Goal: Task Accomplishment & Management: Complete application form

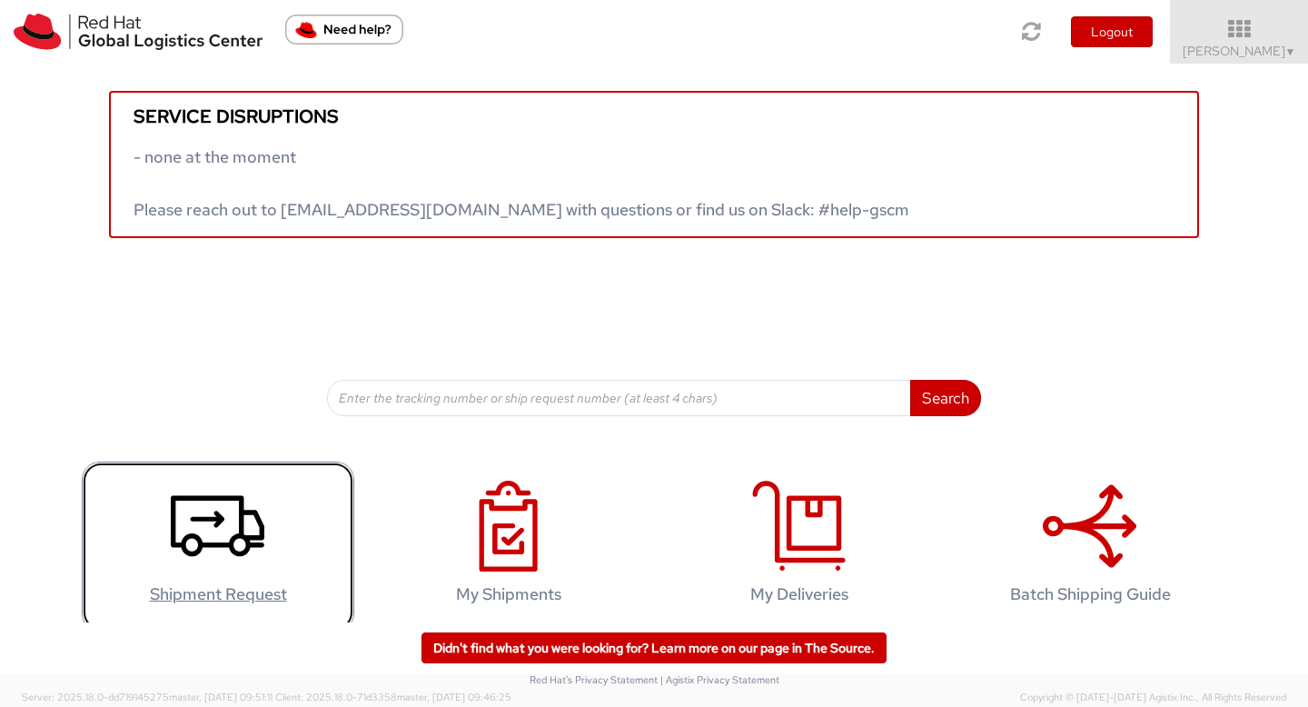
click at [215, 536] on icon at bounding box center [218, 526] width 94 height 91
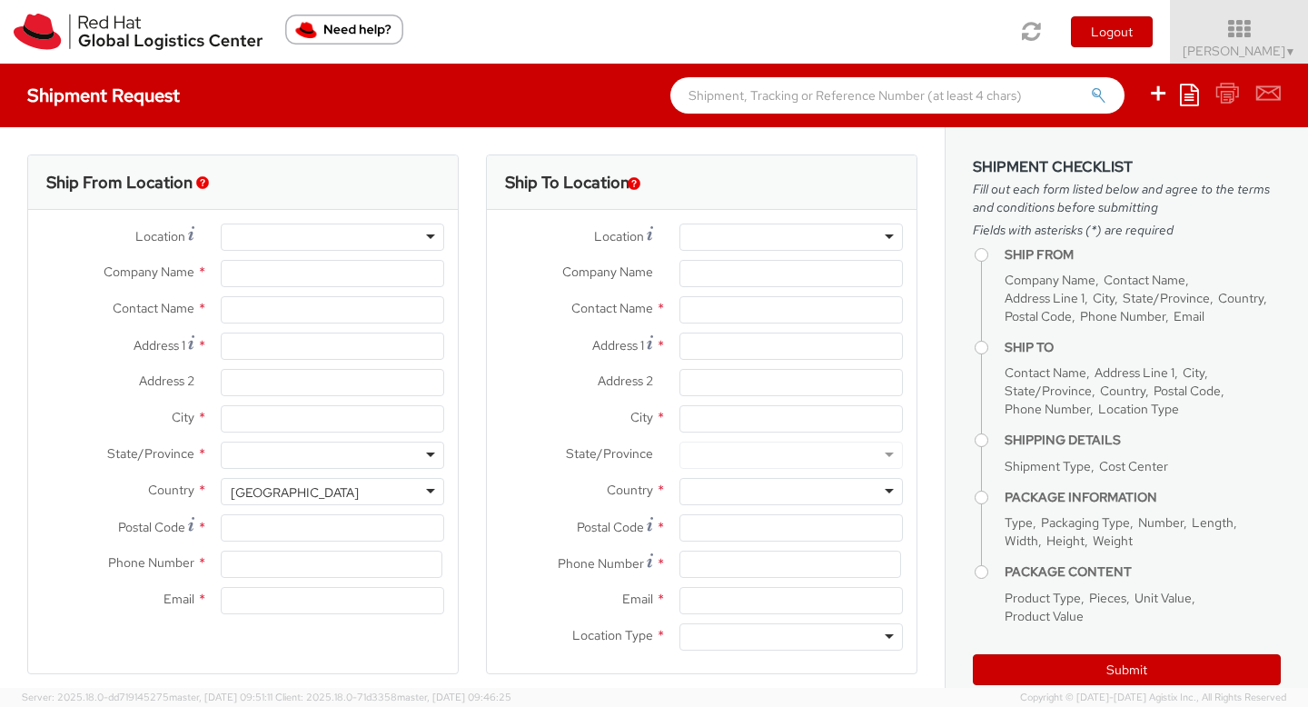
select select "512"
select select
click at [284, 243] on div at bounding box center [333, 237] width 224 height 27
click at [425, 241] on div at bounding box center [333, 237] width 224 height 27
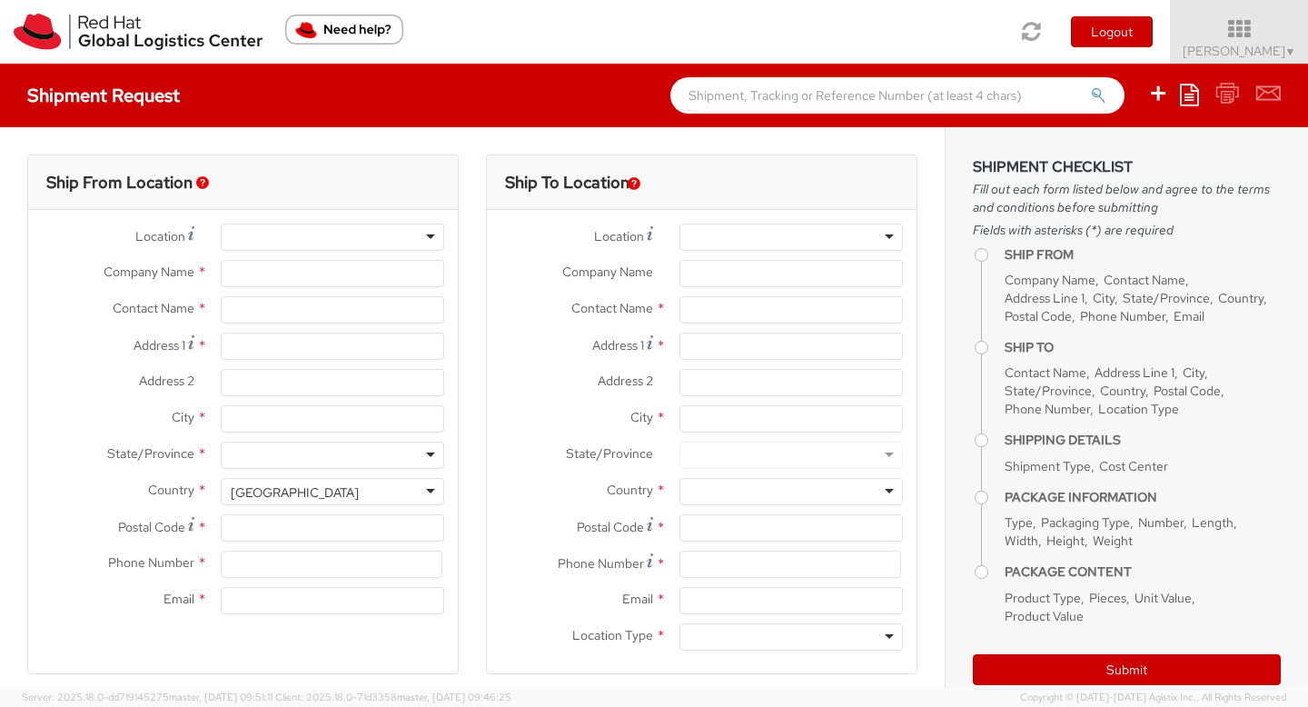
type input "Red Hat"
type input "[PERSON_NAME]"
type input "15712979788"
type input "kelllee@redhat.com"
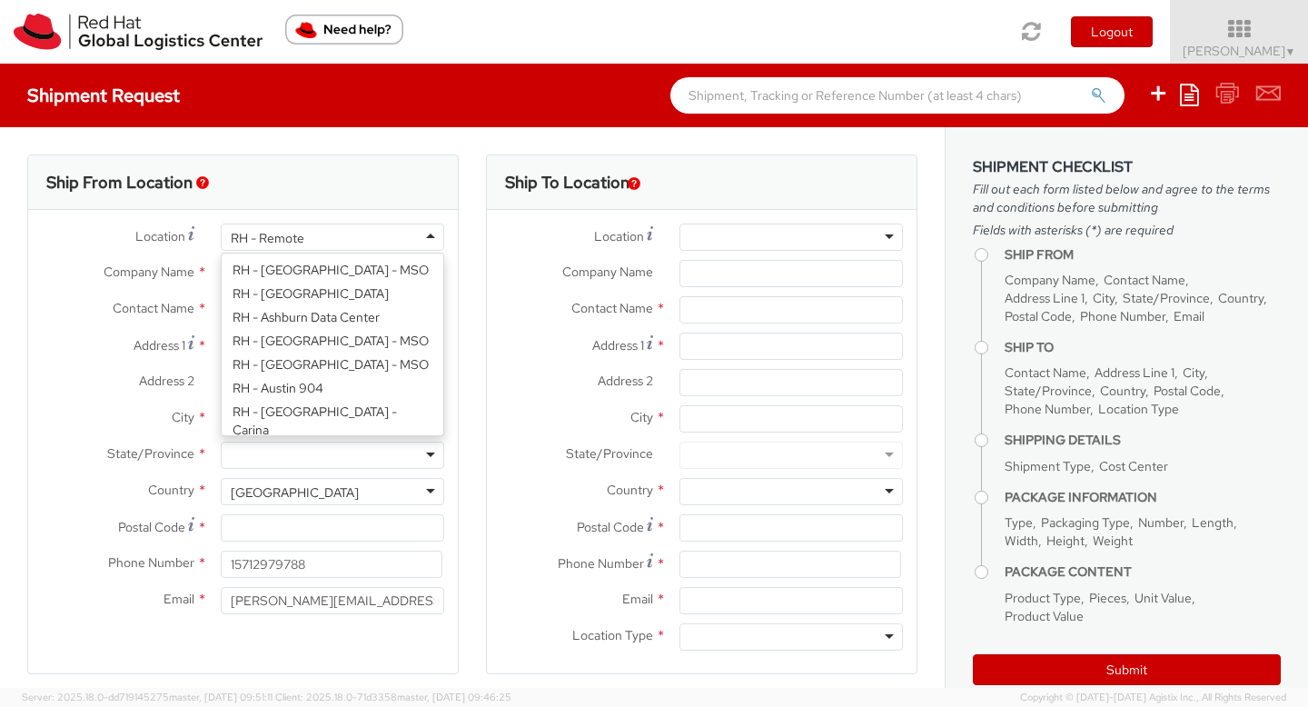
scroll to position [2391, 0]
click at [425, 237] on div "RH - Remote" at bounding box center [333, 237] width 224 height 27
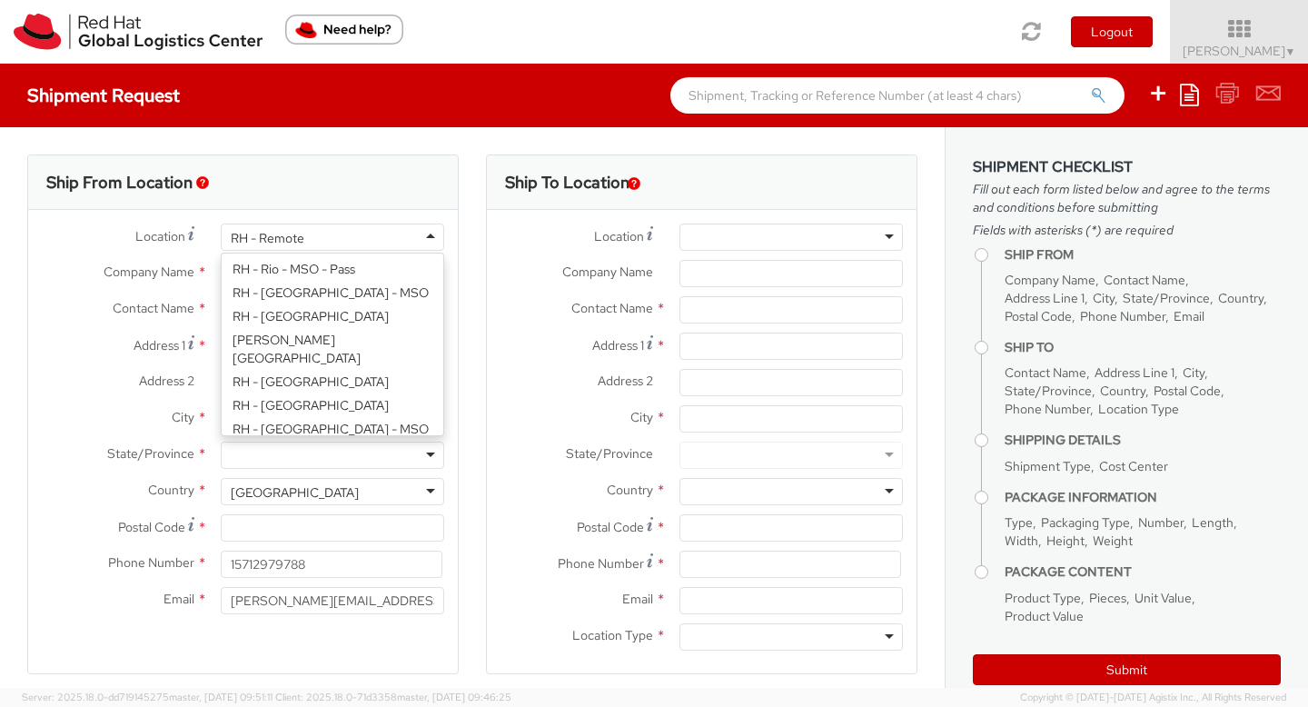
scroll to position [2918, 0]
type input "Red Hat, Inc."
type input "1600 International Drive"
type input "Suite 800"
type input "MCLEAN"
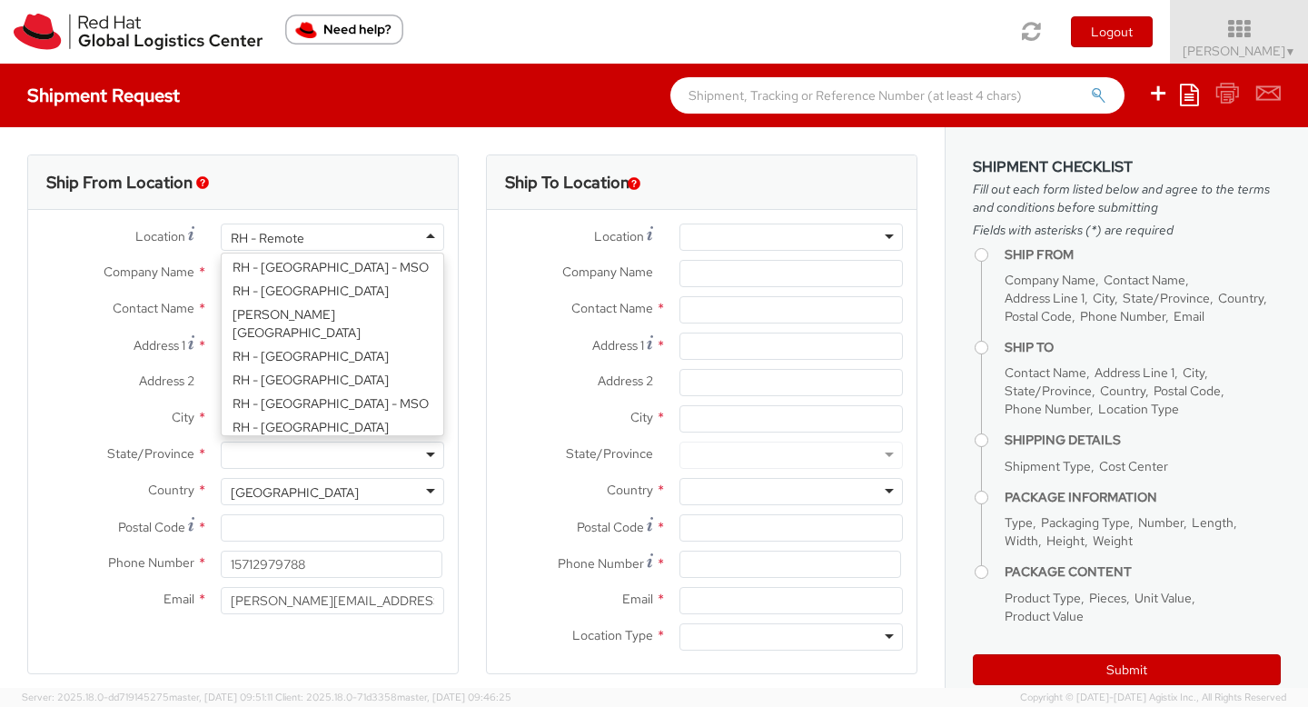
type input "22102"
type input "703-748-2201"
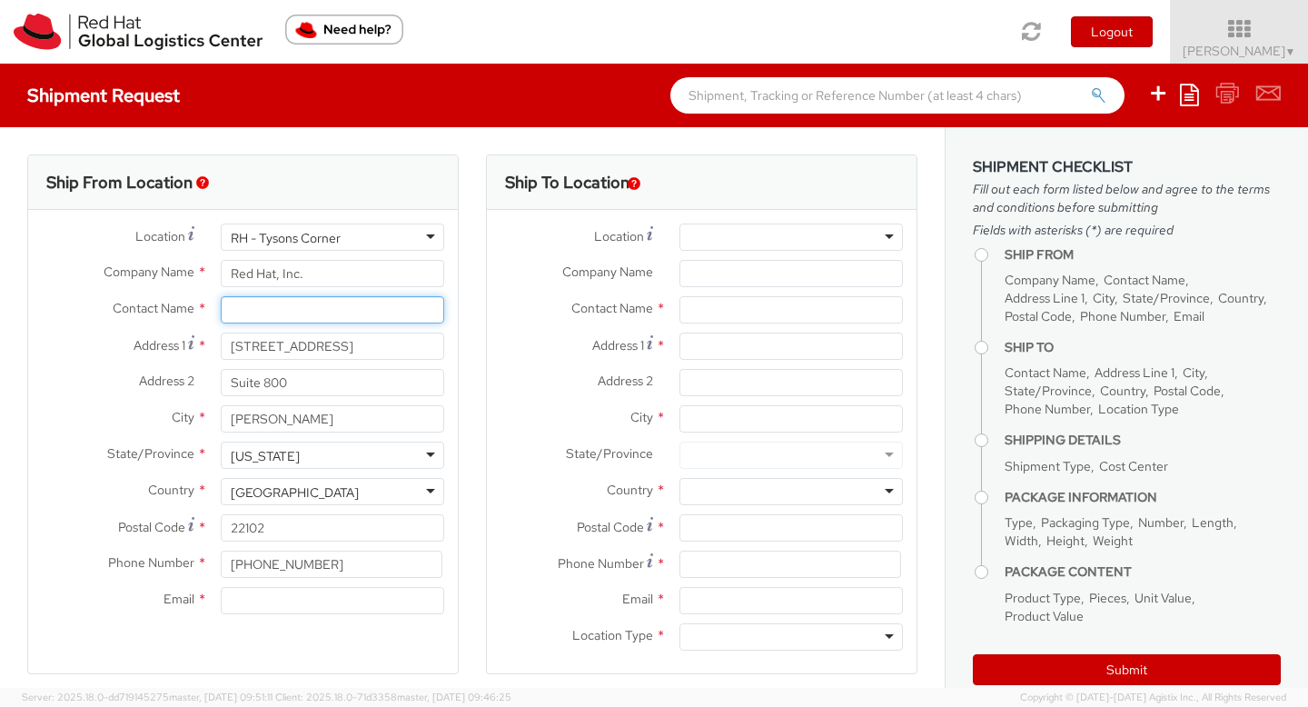
click at [301, 313] on input "text" at bounding box center [333, 309] width 224 height 27
type input "[PERSON_NAME]"
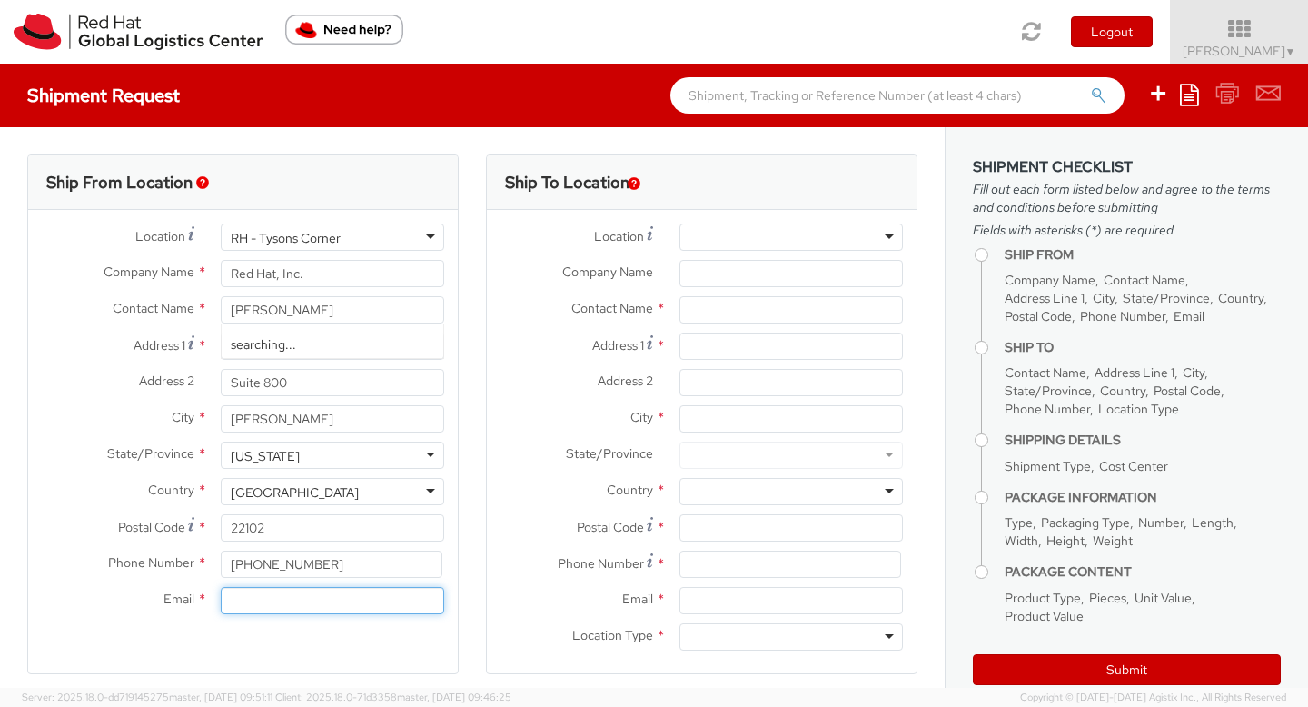
click at [301, 604] on input "Email *" at bounding box center [333, 600] width 224 height 27
type input "kelllee@redhat.com"
